Goal: Task Accomplishment & Management: Manage account settings

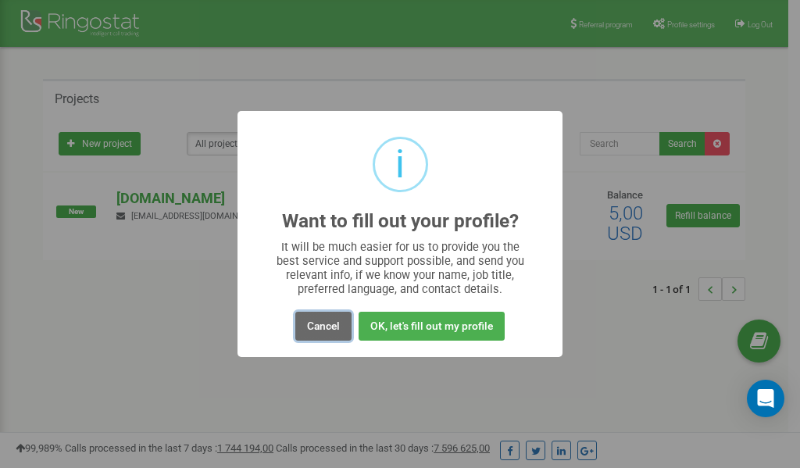
click at [328, 329] on button "Cancel" at bounding box center [323, 326] width 56 height 29
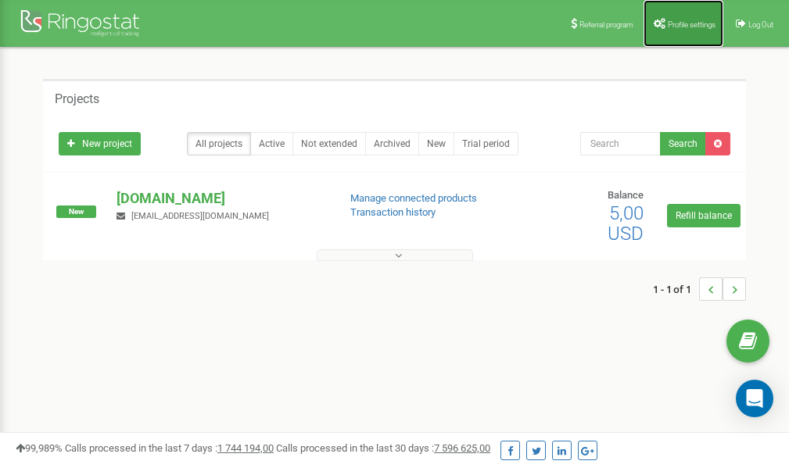
click at [685, 34] on link "Profile settings" at bounding box center [683, 23] width 80 height 47
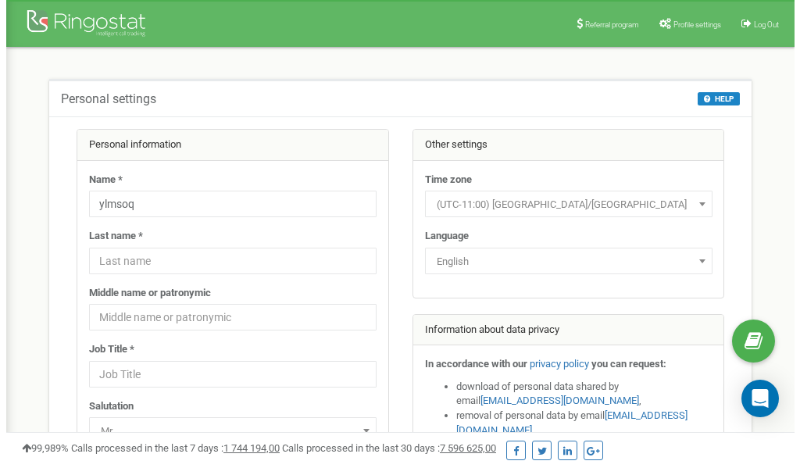
scroll to position [78, 0]
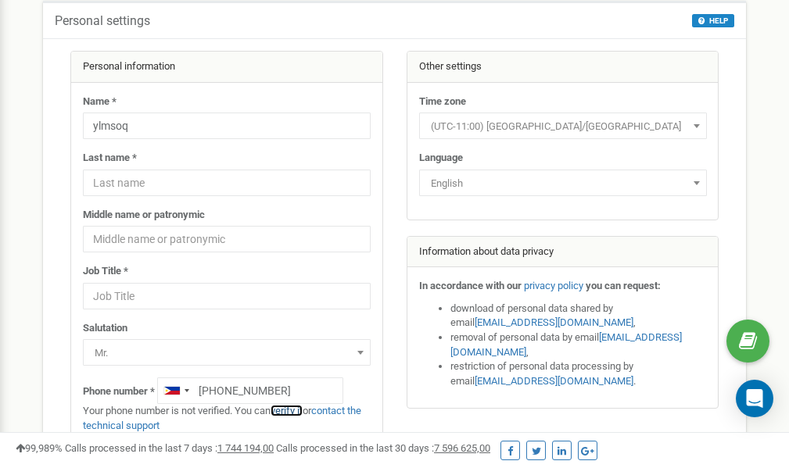
click at [292, 412] on link "verify it" at bounding box center [286, 411] width 32 height 12
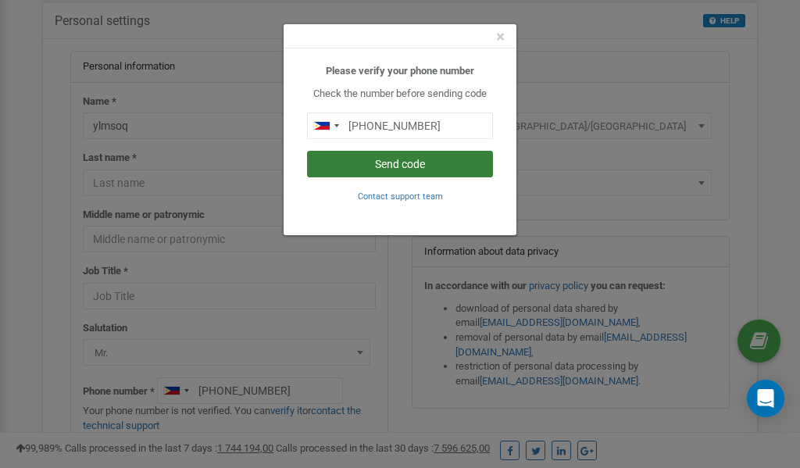
click at [393, 163] on button "Send code" at bounding box center [400, 164] width 186 height 27
